Goal: Information Seeking & Learning: Find specific page/section

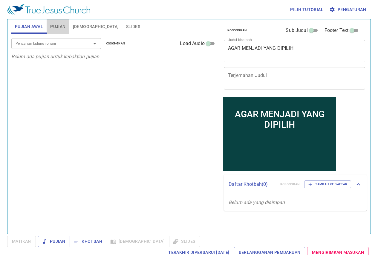
click at [59, 24] on span "Pujian" at bounding box center [57, 26] width 15 height 7
click at [110, 37] on div "Pencarian kidung rohani Pencarian kidung rohani Kosongkan Load Audio" at bounding box center [113, 43] width 205 height 19
click at [110, 42] on span "Kosongkan" at bounding box center [115, 43] width 19 height 5
click at [83, 43] on div at bounding box center [91, 43] width 16 height 8
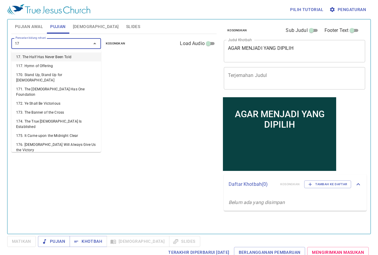
type input "171"
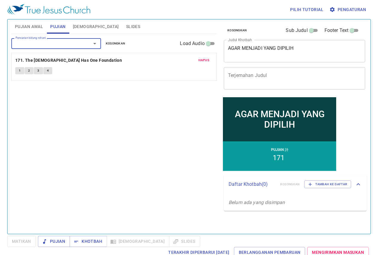
click at [83, 43] on div at bounding box center [91, 43] width 16 height 8
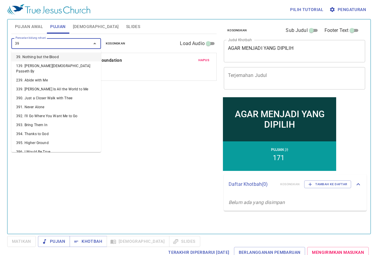
type input "398"
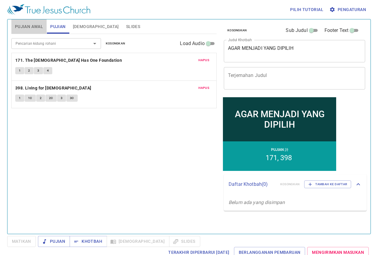
click at [31, 31] on button "Pujian Awal" at bounding box center [28, 26] width 35 height 14
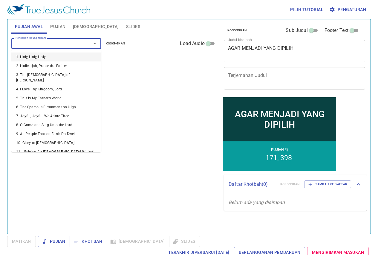
click at [44, 45] on input "Pencarian kidung rohani" at bounding box center [47, 43] width 68 height 7
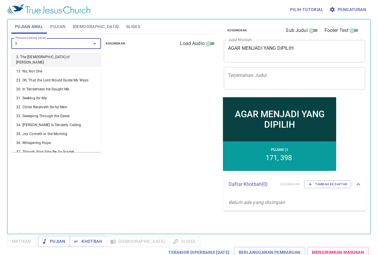
type input "36"
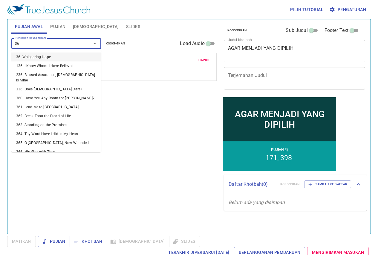
type input "3"
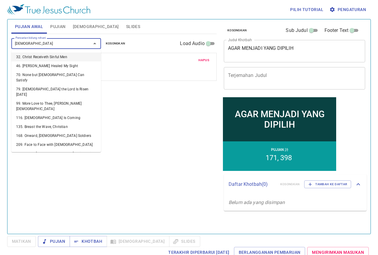
type input "christ"
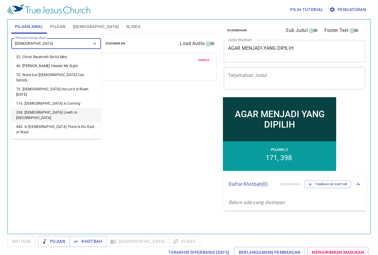
click at [89, 108] on li "358. Christ Liveth in Me" at bounding box center [56, 115] width 90 height 14
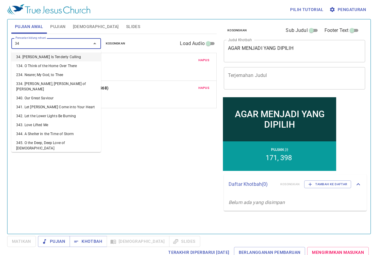
type input "342"
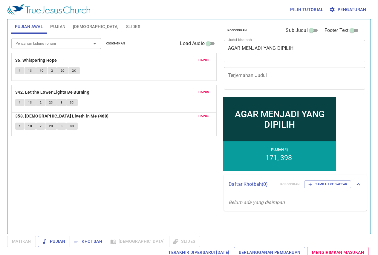
drag, startPoint x: 108, startPoint y: 117, endPoint x: 111, endPoint y: 92, distance: 25.8
click at [111, 92] on div "Hapus 36. Whispering Hope 1 1C 1C 2 2C 2C Hapus 358. Christ Liveth in Me (468) …" at bounding box center [113, 94] width 205 height 83
click at [274, 42] on div "AGAR MENJADI YANG DIPILIH x Judul Khotbah" at bounding box center [294, 51] width 141 height 22
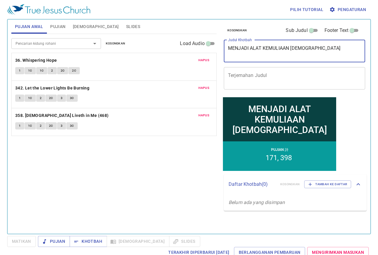
type textarea "MENJADI ALAT KEMULIAAN [DEMOGRAPHIC_DATA]"
click at [214, 86] on div "Hapus 342. Let the Lower Lights Be Burning 1 1C 2 2C 3 3C" at bounding box center [114, 94] width 205 height 27
click at [67, 25] on button "Pujian" at bounding box center [58, 26] width 22 height 14
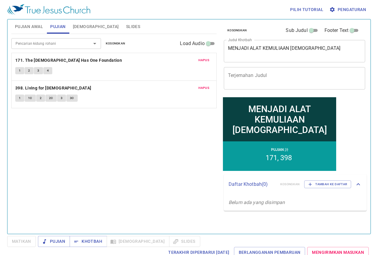
click at [84, 19] on div "Pilih tutorial Pengaturan" at bounding box center [187, 9] width 361 height 19
click at [83, 22] on button "[DEMOGRAPHIC_DATA]" at bounding box center [95, 26] width 53 height 14
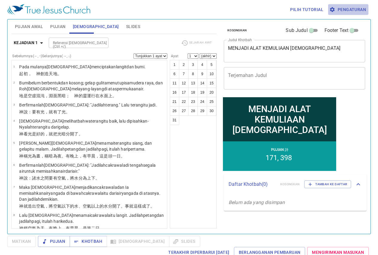
click at [336, 7] on span "Pengaturan" at bounding box center [348, 9] width 36 height 7
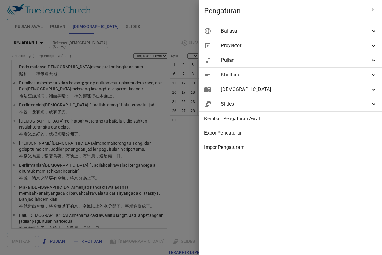
click at [332, 27] on div "Bahasa" at bounding box center [290, 31] width 183 height 14
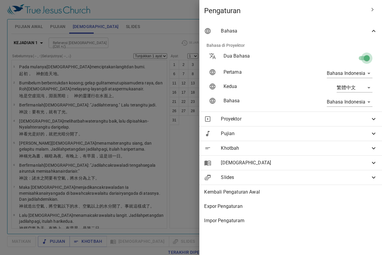
click at [363, 59] on input "checkbox" at bounding box center [367, 59] width 34 height 11
checkbox input "false"
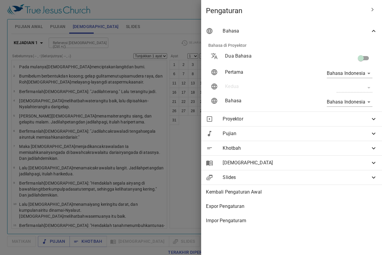
click at [183, 15] on div at bounding box center [191, 127] width 382 height 255
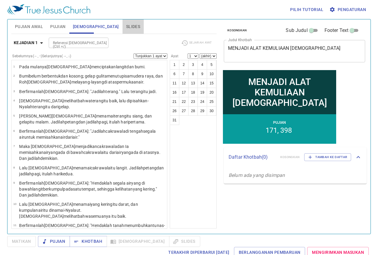
click at [122, 32] on button "Slides" at bounding box center [132, 26] width 21 height 14
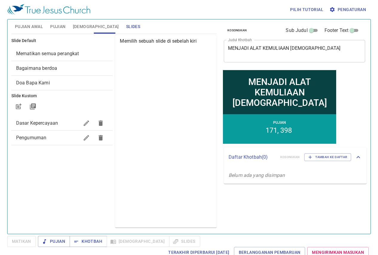
click at [44, 143] on div "Pengumuman" at bounding box center [62, 138] width 102 height 14
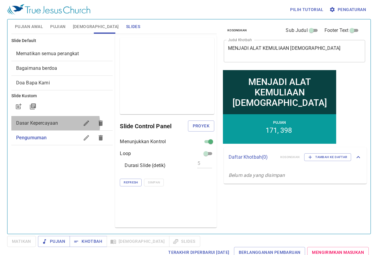
click at [55, 124] on span "Dasar Kepercayaan" at bounding box center [37, 123] width 42 height 6
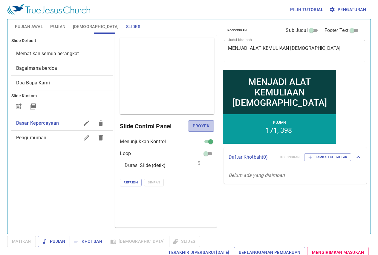
click at [204, 123] on span "Proyek" at bounding box center [201, 125] width 17 height 7
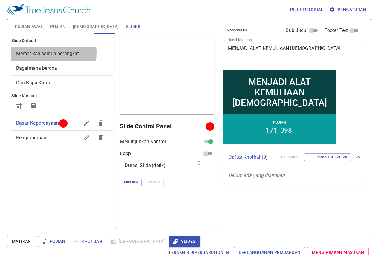
drag, startPoint x: 30, startPoint y: 53, endPoint x: 40, endPoint y: 58, distance: 11.5
click at [30, 53] on span "Mematikan semua perangkat" at bounding box center [47, 54] width 63 height 6
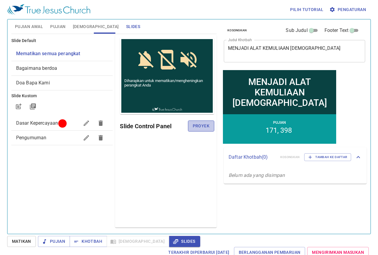
click at [206, 129] on span "Proyek" at bounding box center [201, 125] width 17 height 7
click at [148, 225] on div "Pratinjau Slide Control Panel" at bounding box center [166, 131] width 102 height 193
click at [79, 23] on span "[DEMOGRAPHIC_DATA]" at bounding box center [96, 26] width 46 height 7
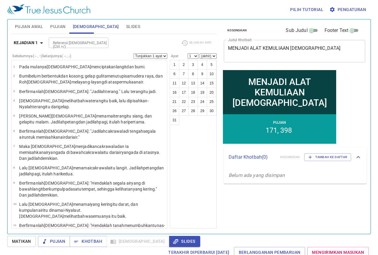
scroll to position [3, 0]
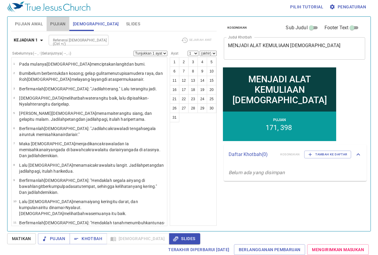
click at [54, 25] on span "Pujian" at bounding box center [57, 23] width 15 height 7
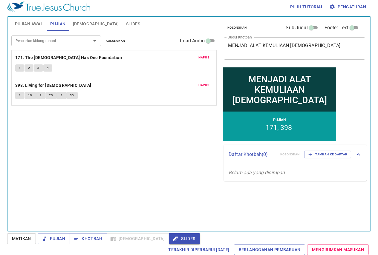
click at [24, 26] on span "Pujian Awal" at bounding box center [29, 23] width 28 height 7
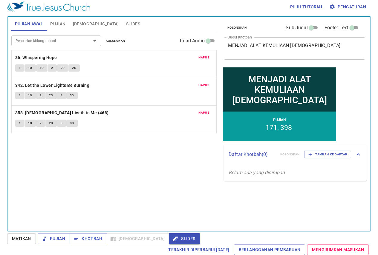
click at [50, 26] on button "Pujian" at bounding box center [58, 24] width 22 height 14
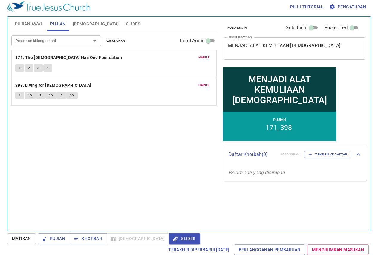
click at [189, 166] on div "Pencarian kidung rohani Pencarian kidung rohani Kosongkan Load Audio Hapus 171.…" at bounding box center [113, 128] width 205 height 195
click at [126, 25] on span "Slides" at bounding box center [133, 23] width 14 height 7
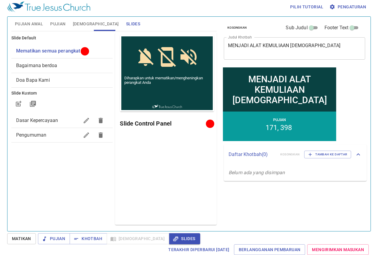
click at [72, 63] on span "Bagaimana berdoa" at bounding box center [62, 65] width 92 height 7
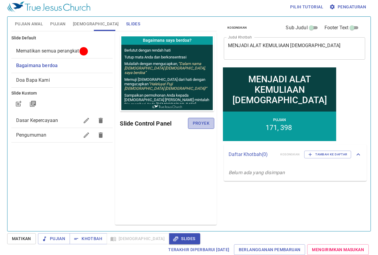
click at [212, 119] on button "Proyek" at bounding box center [201, 123] width 26 height 11
click at [176, 167] on div "Pratinjau Slide Control Panel" at bounding box center [166, 129] width 102 height 193
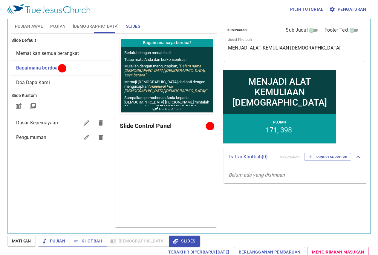
scroll to position [0, 0]
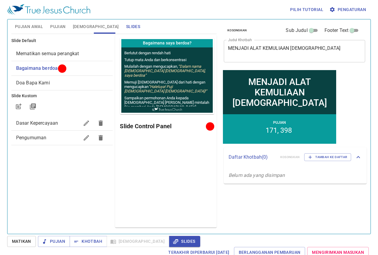
click at [182, 160] on div "Pratinjau Slide Control Panel" at bounding box center [166, 131] width 102 height 193
click at [0, 47] on div "Pilih tutorial Pengaturan Pujian Awal Pujian Alkitab Slides Pencarian kidung ro…" at bounding box center [189, 127] width 378 height 255
click at [56, 27] on span "Pujian" at bounding box center [57, 26] width 15 height 7
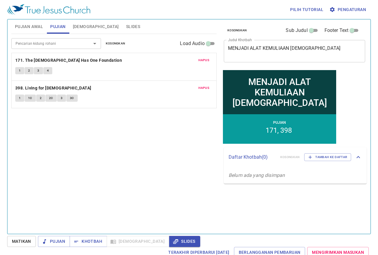
click at [32, 26] on span "Pujian Awal" at bounding box center [29, 26] width 28 height 7
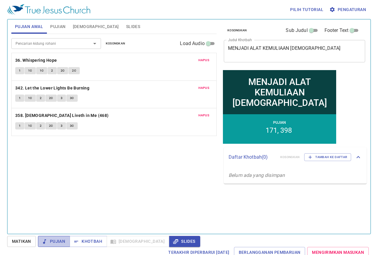
click at [49, 242] on span "Pujian" at bounding box center [54, 241] width 22 height 7
click at [39, 61] on b "36. Whispering Hope" at bounding box center [36, 60] width 42 height 7
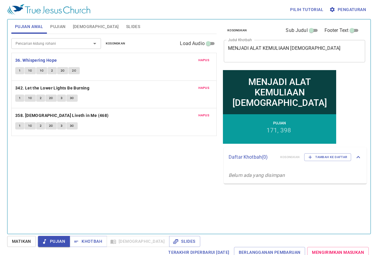
click at [19, 70] on span "1" at bounding box center [20, 70] width 2 height 5
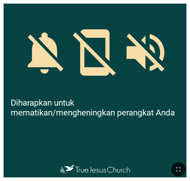
drag, startPoint x: 179, startPoint y: 166, endPoint x: 180, endPoint y: 185, distance: 19.7
click at [179, 166] on icon "button" at bounding box center [178, 168] width 7 height 7
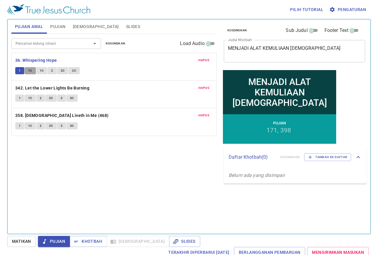
click at [29, 69] on span "1C" at bounding box center [30, 70] width 4 height 5
click at [38, 70] on button "1C" at bounding box center [41, 70] width 11 height 7
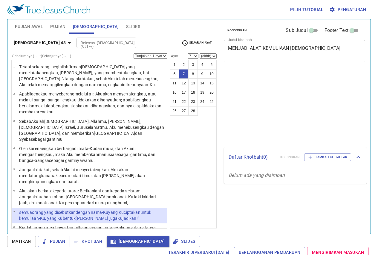
select select "7"
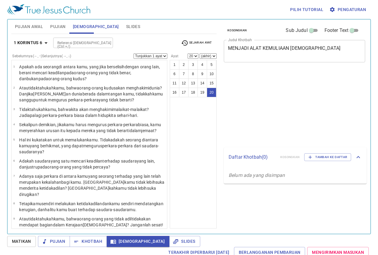
select select "20"
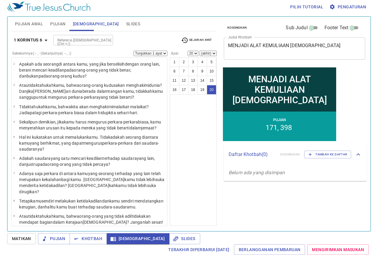
scroll to position [226, 0]
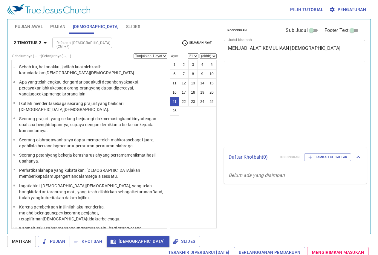
select select "21"
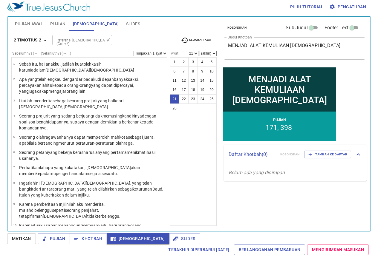
scroll to position [282, 0]
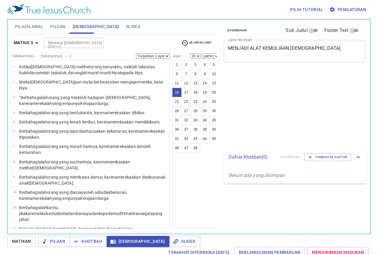
select select "16"
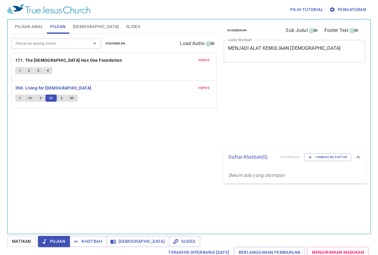
scroll to position [3, 0]
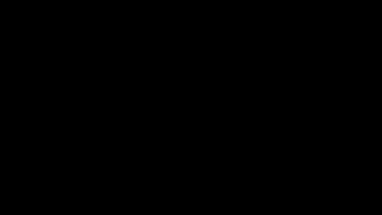
click at [0, 215] on div at bounding box center [191, 107] width 382 height 215
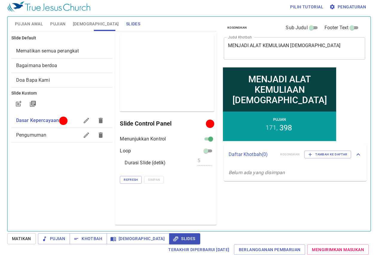
scroll to position [3, 0]
